Goal: Information Seeking & Learning: Learn about a topic

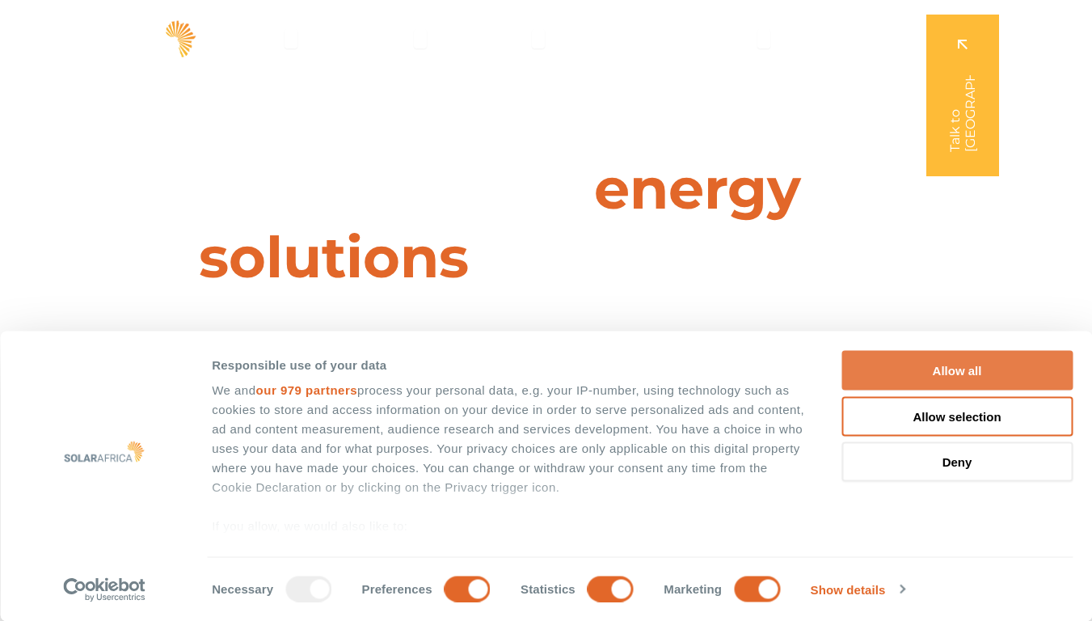
click at [962, 370] on button "Allow all" at bounding box center [956, 371] width 231 height 40
